Goal: Task Accomplishment & Management: Manage account settings

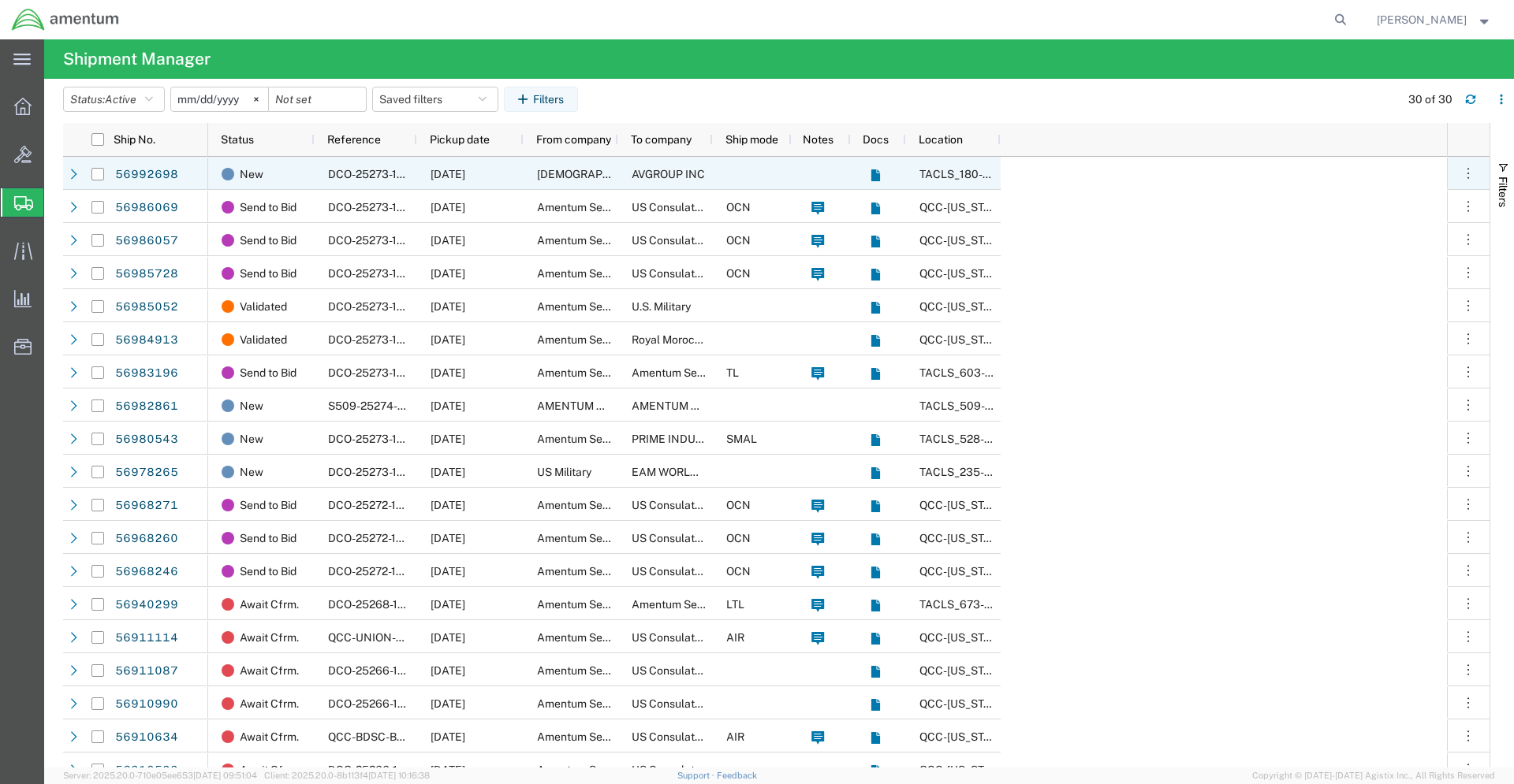
click at [636, 176] on span "AVGROUP INC" at bounding box center [669, 173] width 74 height 13
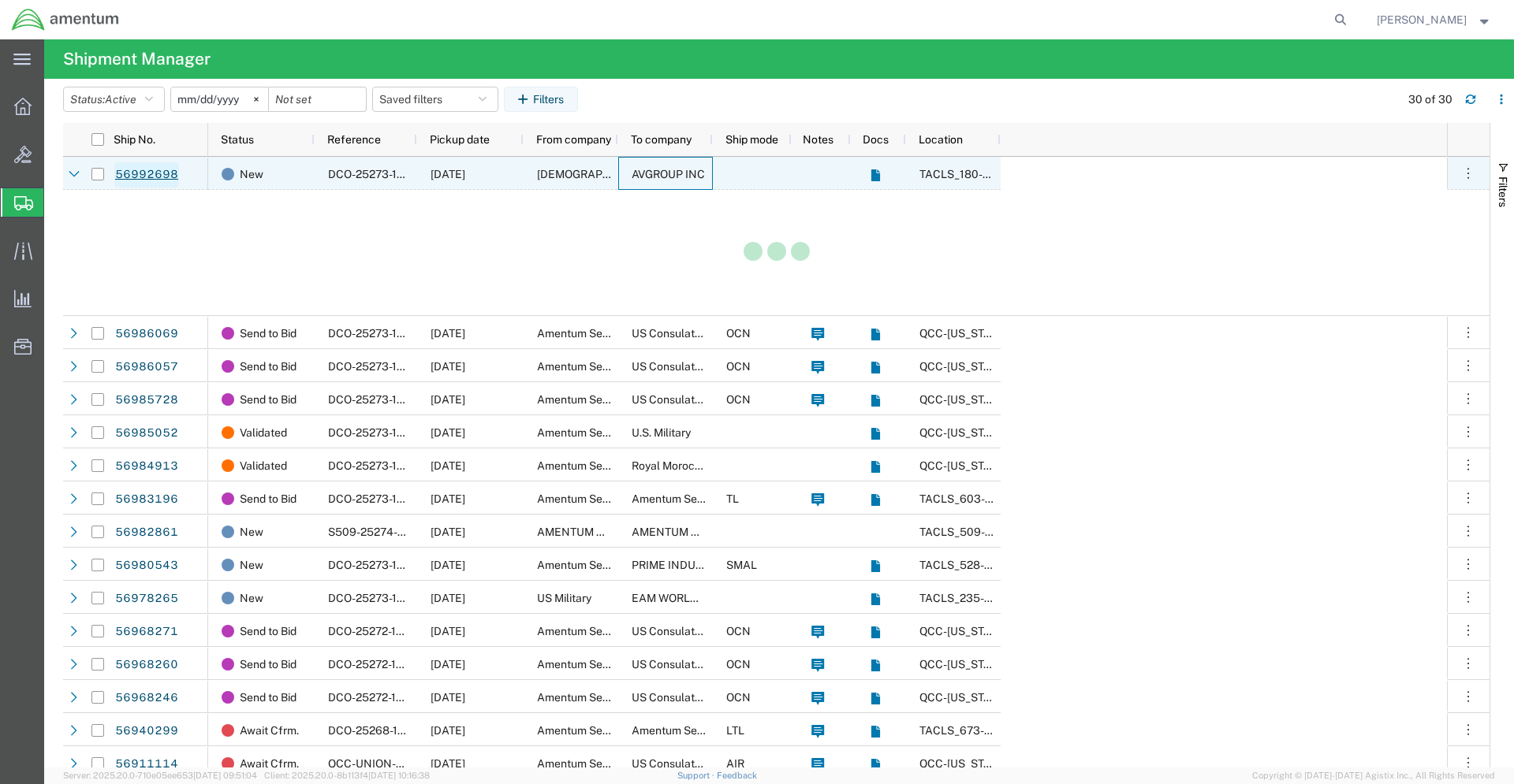
click at [155, 173] on link "56992698" at bounding box center [146, 175] width 65 height 25
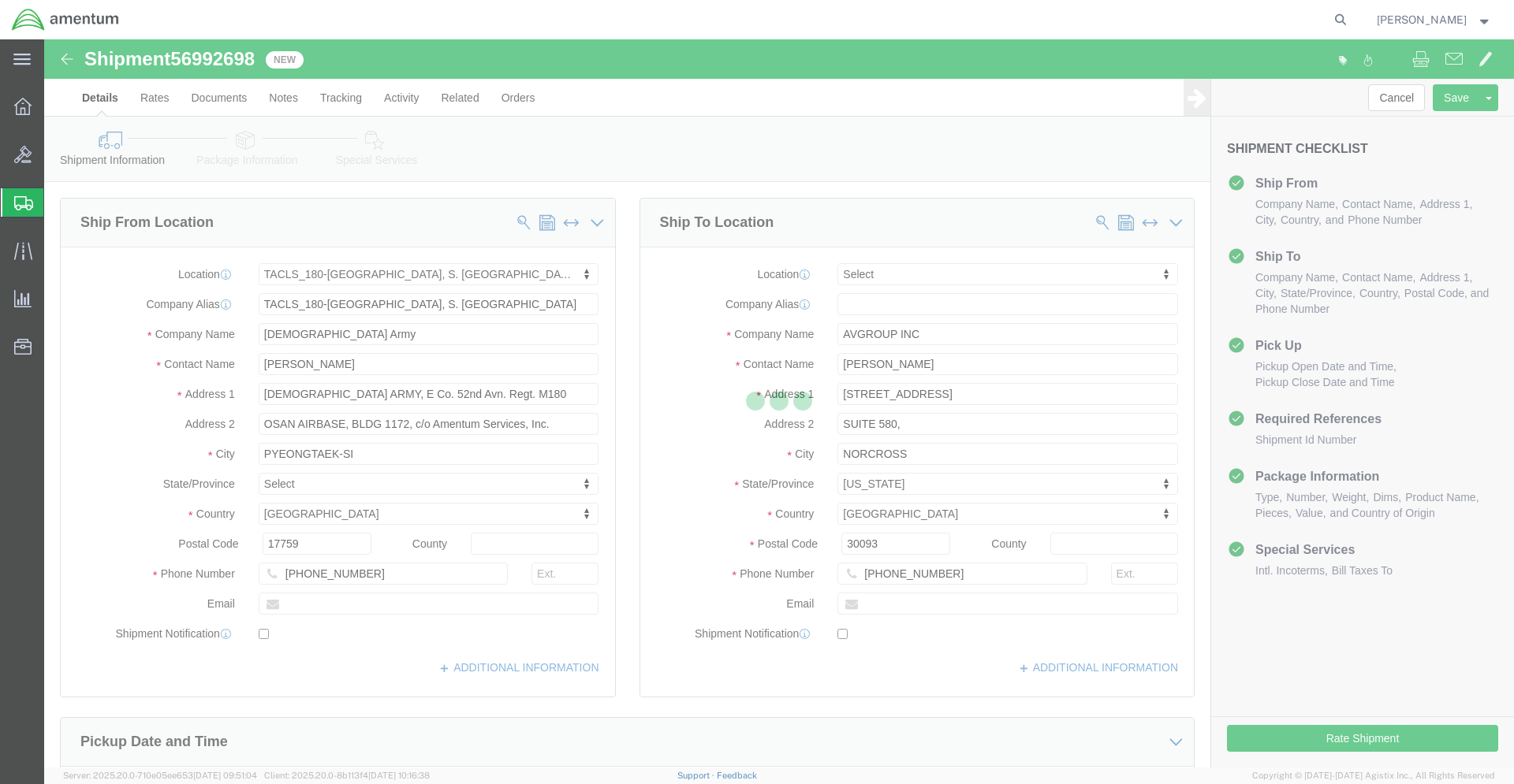
click div
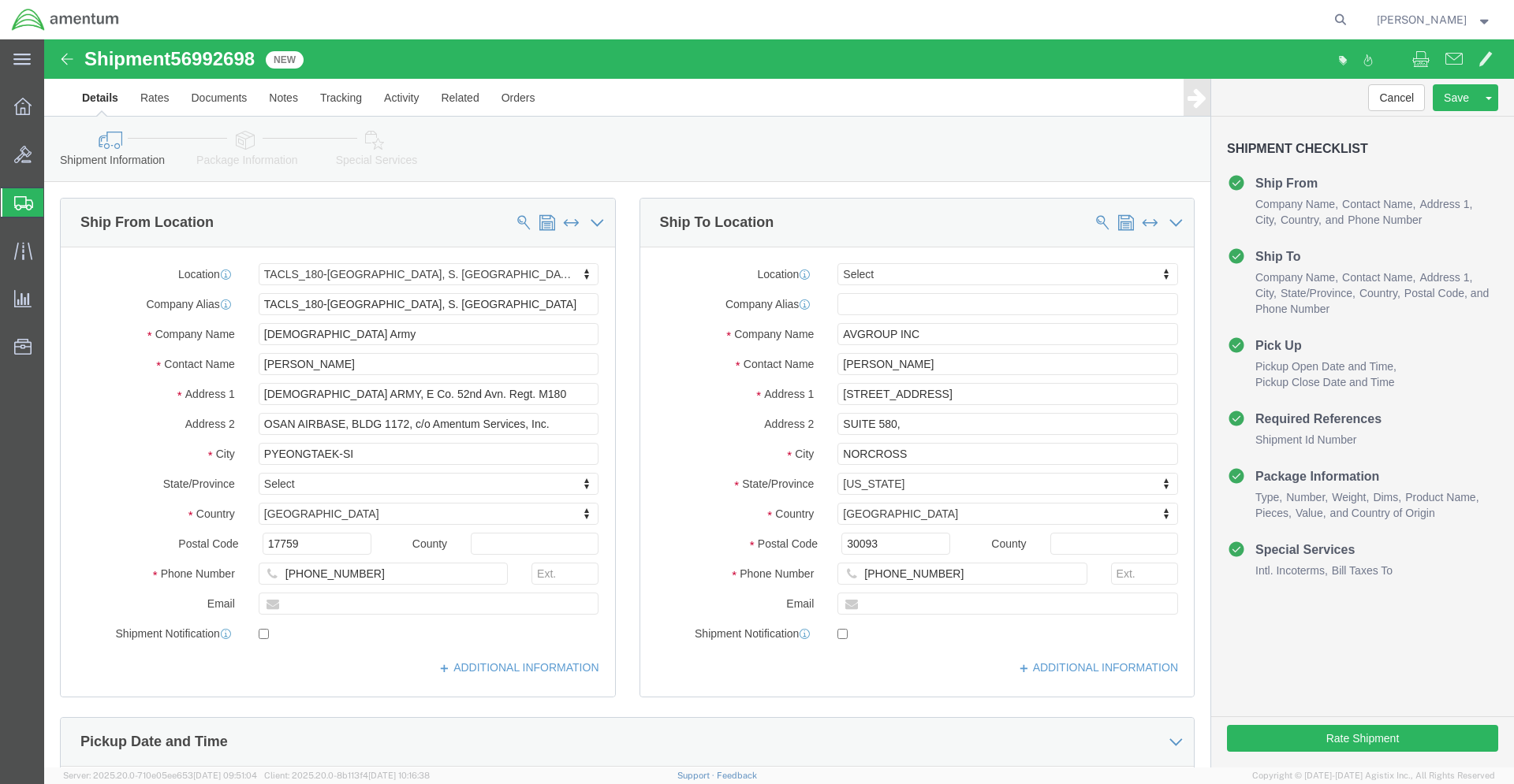
select select "42679"
select select
click button "Rate Shipment"
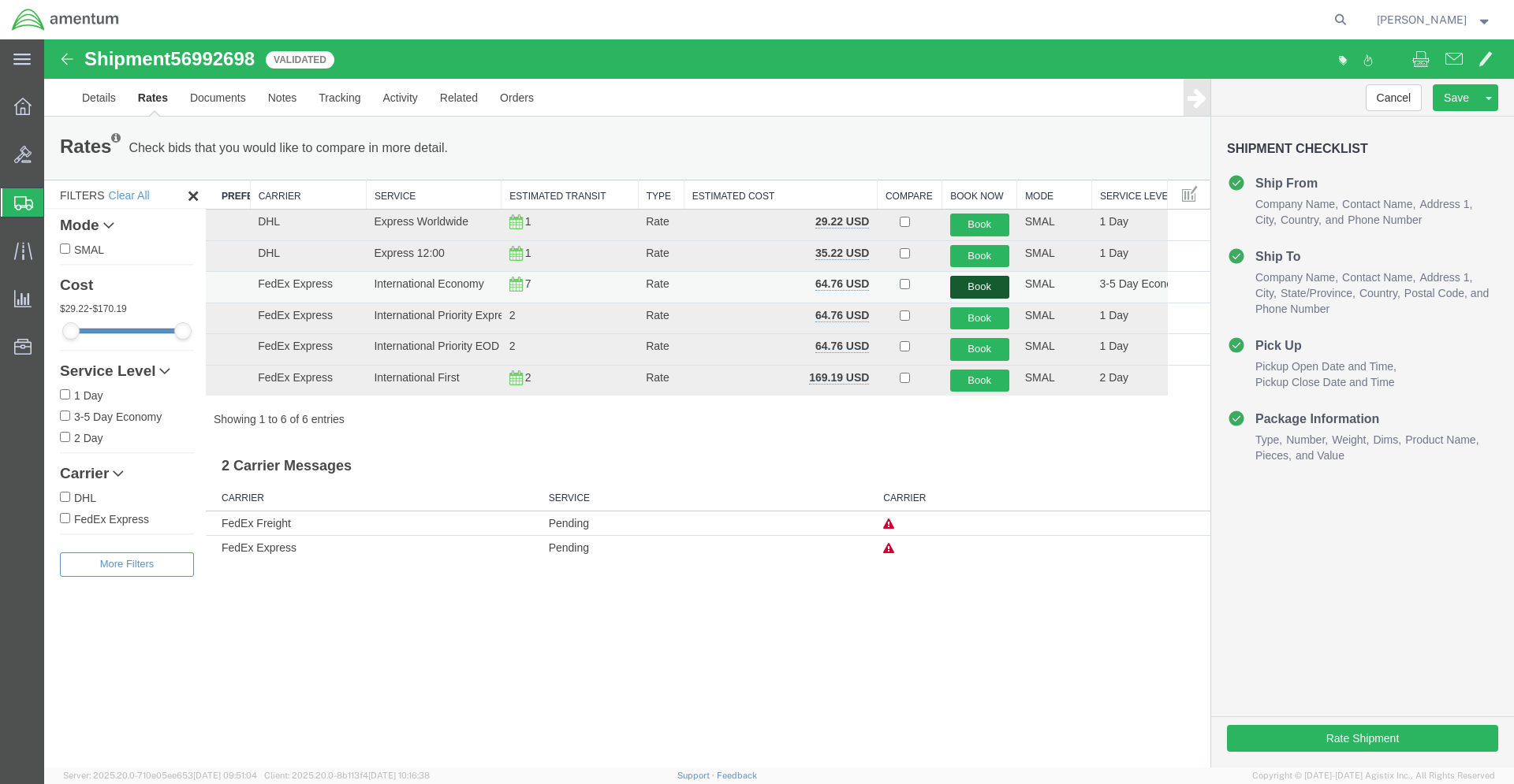
click at [974, 286] on button "Book" at bounding box center [979, 288] width 59 height 23
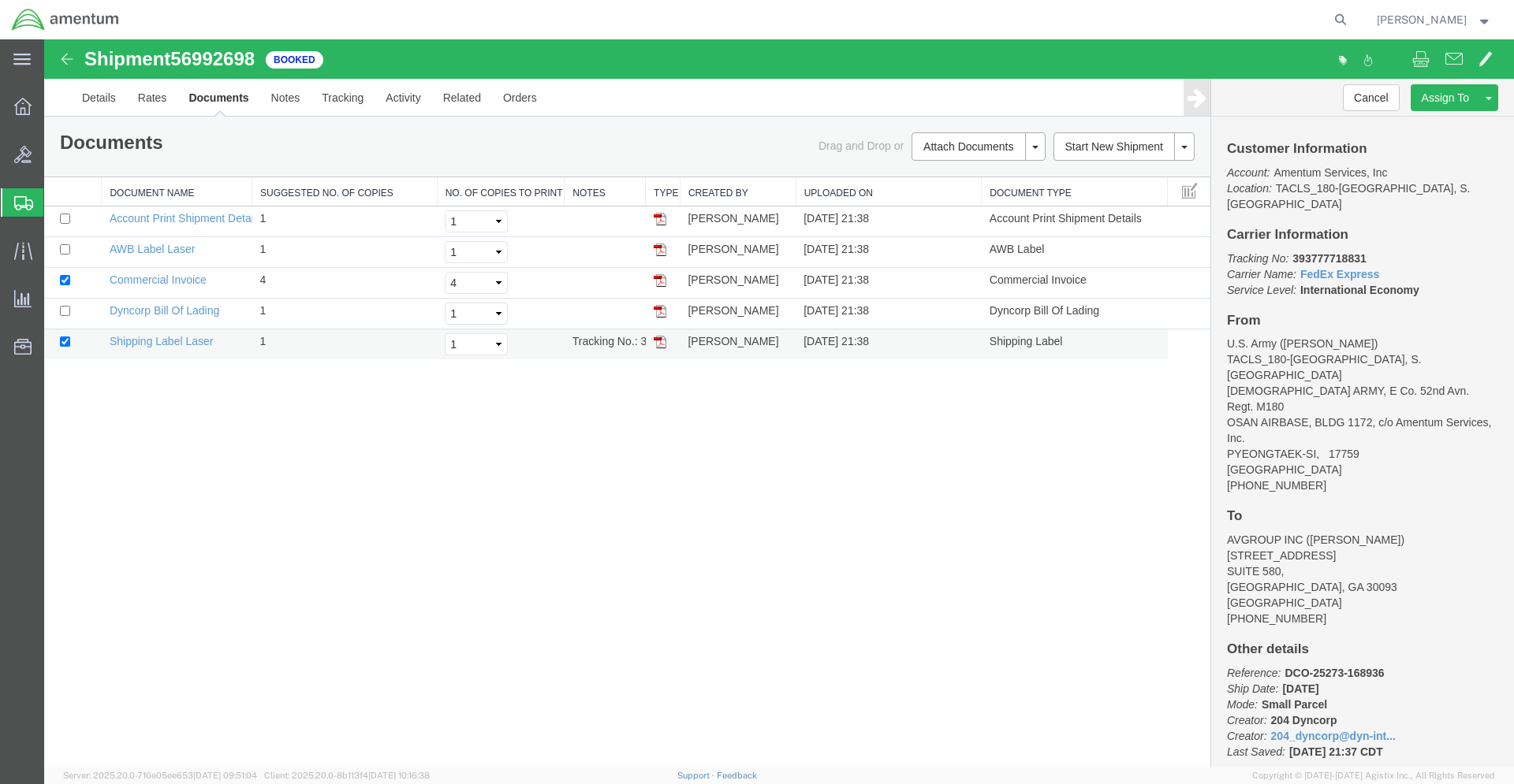
click at [655, 340] on img at bounding box center [659, 342] width 13 height 13
click at [663, 252] on img at bounding box center [659, 249] width 13 height 13
click at [660, 310] on img at bounding box center [659, 311] width 13 height 13
drag, startPoint x: 1292, startPoint y: 243, endPoint x: 1369, endPoint y: 239, distance: 77.1
click at [1369, 251] on p "Tracking No: 393777718831 Carrier Name: FedEx Express FedEx Express Service Lev…" at bounding box center [1363, 274] width 271 height 47
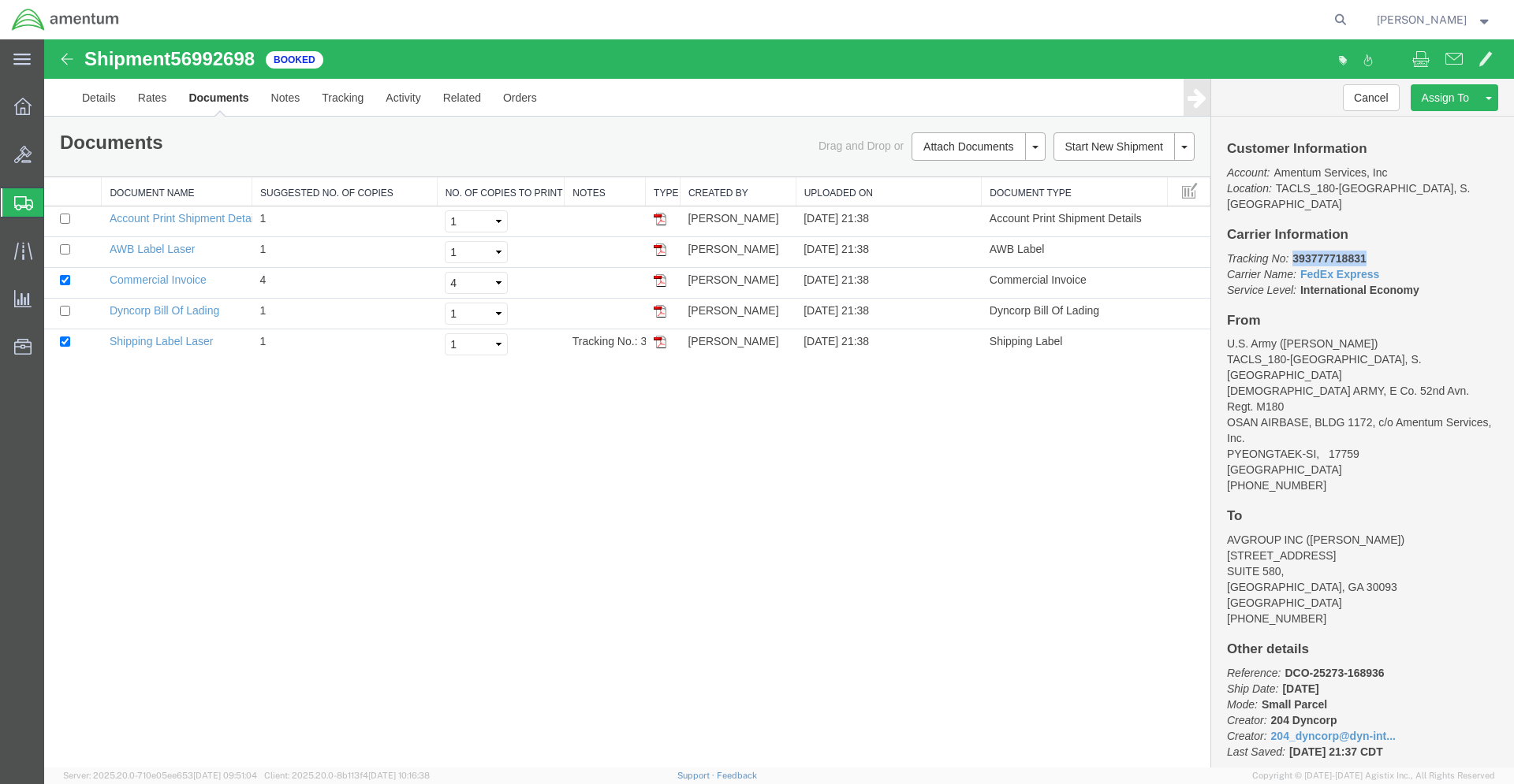
copy b "393777718831"
